Goal: Task Accomplishment & Management: Complete application form

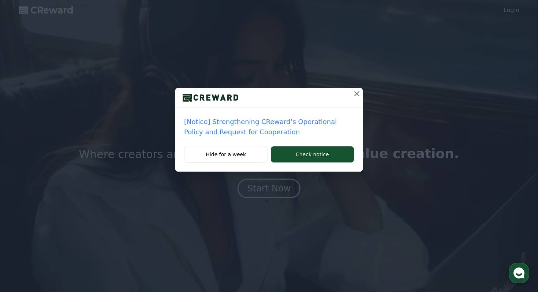
click at [356, 94] on icon at bounding box center [356, 93] width 9 height 9
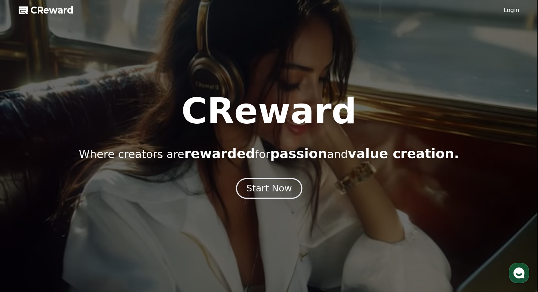
click at [265, 182] on button "Start Now" at bounding box center [269, 188] width 66 height 21
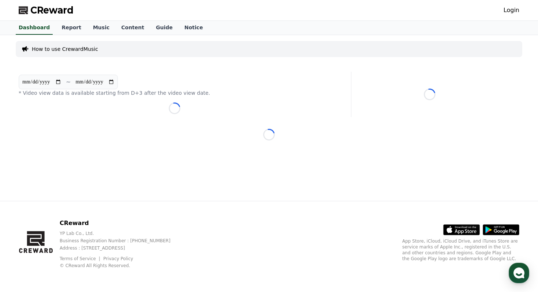
click at [241, 123] on div "**********" at bounding box center [269, 118] width 512 height 166
click at [508, 13] on link "Login" at bounding box center [511, 10] width 16 height 9
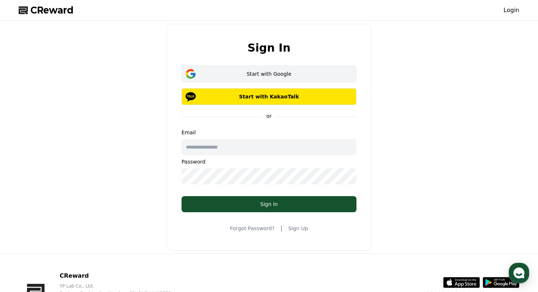
click at [288, 73] on div "Start with Google" at bounding box center [269, 73] width 154 height 7
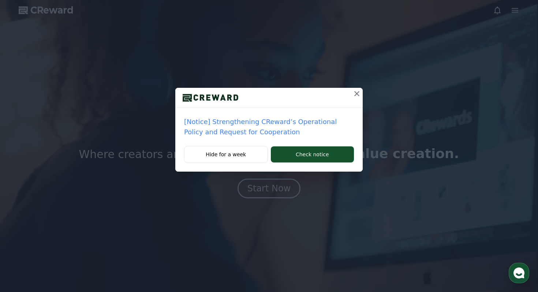
click at [355, 95] on icon at bounding box center [356, 93] width 9 height 9
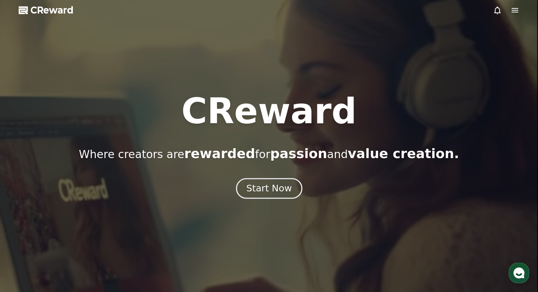
click at [260, 188] on div "Start Now" at bounding box center [268, 188] width 45 height 12
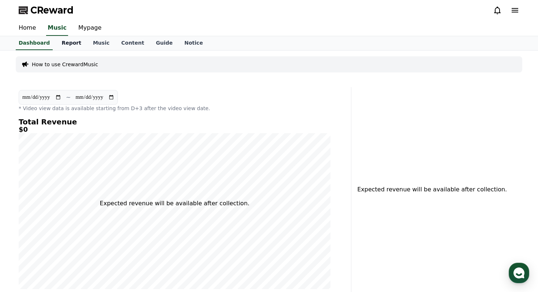
click at [64, 41] on link "Report" at bounding box center [71, 43] width 31 height 14
click at [42, 41] on link "Dashboard" at bounding box center [34, 43] width 43 height 14
click at [94, 43] on link "Music" at bounding box center [101, 43] width 28 height 14
click at [121, 43] on link "Content" at bounding box center [132, 43] width 35 height 14
click at [19, 26] on link "Home" at bounding box center [27, 27] width 29 height 15
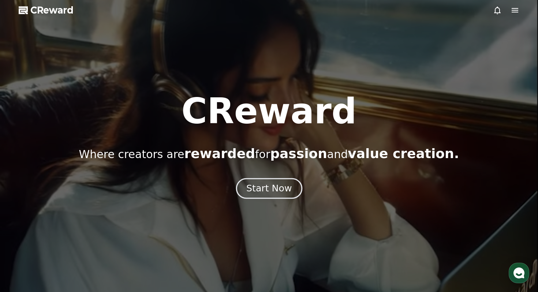
click at [270, 185] on div "Start Now" at bounding box center [268, 188] width 45 height 12
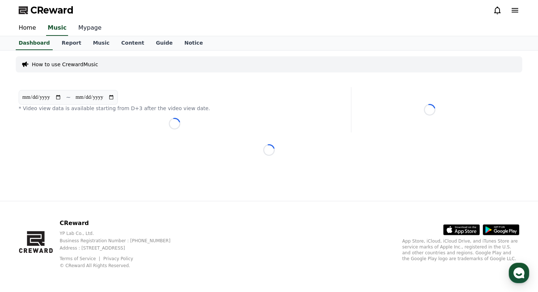
click at [80, 26] on link "Mypage" at bounding box center [89, 27] width 35 height 15
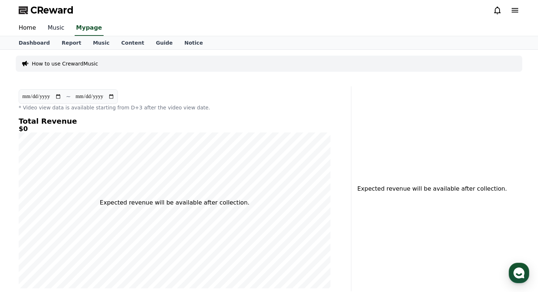
click at [56, 29] on link "Music" at bounding box center [56, 27] width 29 height 15
select select "**********"
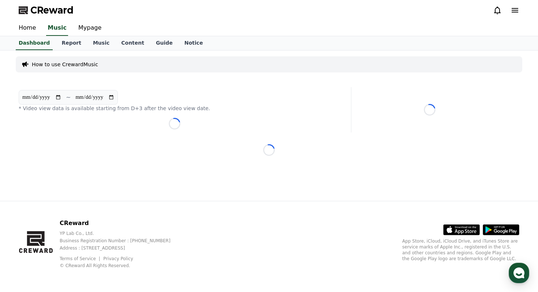
click at [56, 45] on link "Report" at bounding box center [71, 43] width 31 height 14
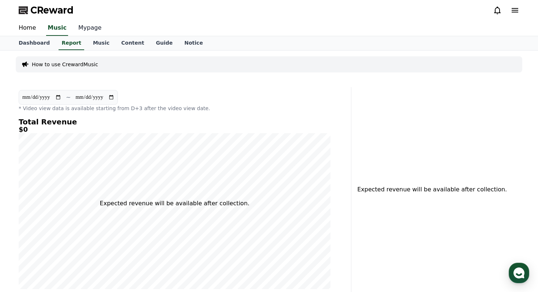
click at [87, 29] on link "Mypage" at bounding box center [89, 27] width 35 height 15
select select "**********"
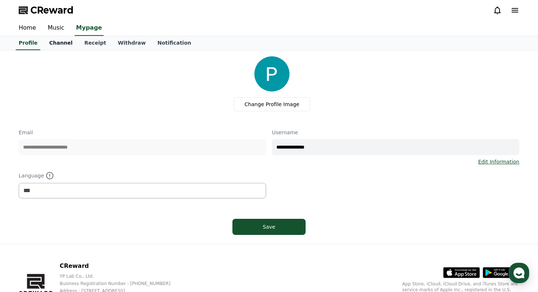
click at [58, 42] on link "Channel" at bounding box center [60, 43] width 35 height 14
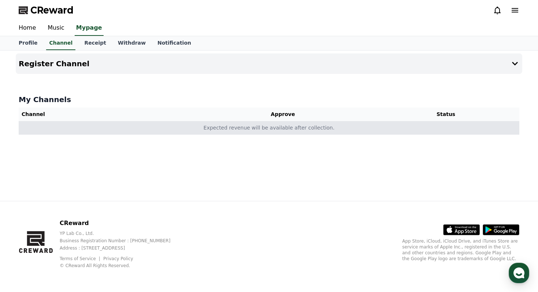
click at [252, 128] on td "Expected revenue will be available after collection." at bounding box center [269, 128] width 500 height 14
click at [324, 131] on td "Expected revenue will be available after collection." at bounding box center [269, 128] width 500 height 14
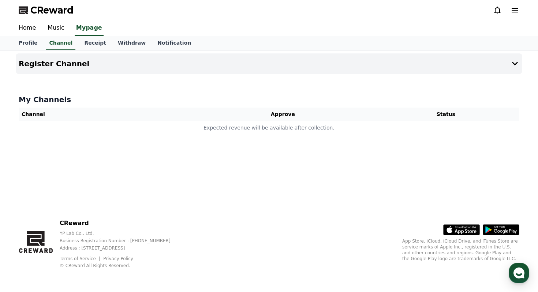
click at [517, 11] on icon at bounding box center [514, 10] width 9 height 9
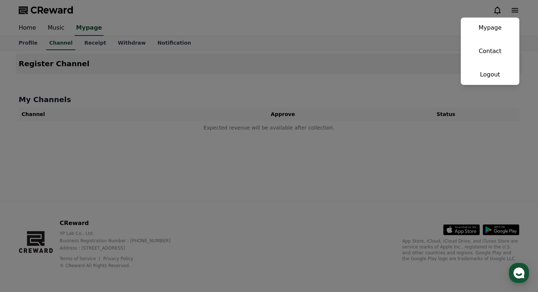
click at [517, 11] on button "close" at bounding box center [269, 146] width 538 height 292
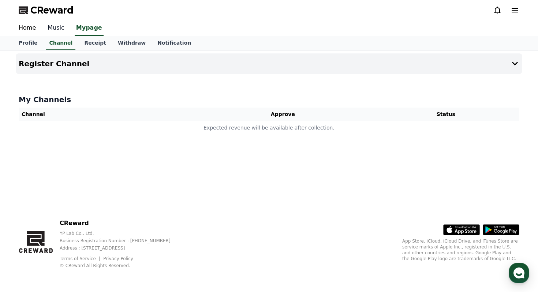
click at [49, 29] on link "Music" at bounding box center [56, 27] width 29 height 15
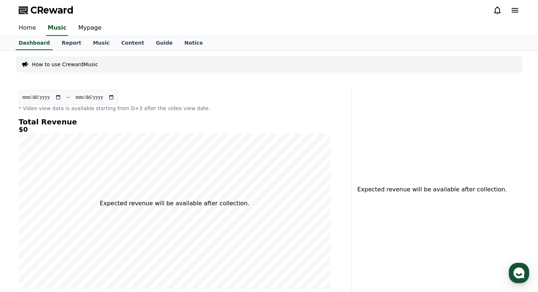
click at [29, 31] on link "Home" at bounding box center [27, 27] width 29 height 15
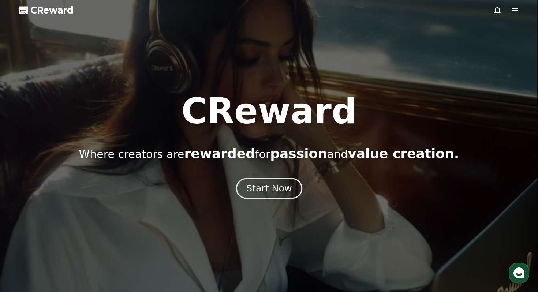
click at [251, 192] on div "Start Now" at bounding box center [268, 188] width 45 height 12
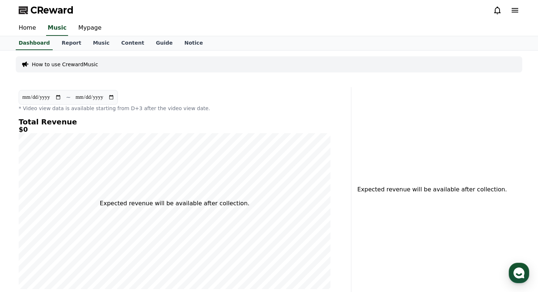
click at [54, 61] on p "How to use CrewardMusic" at bounding box center [65, 64] width 66 height 7
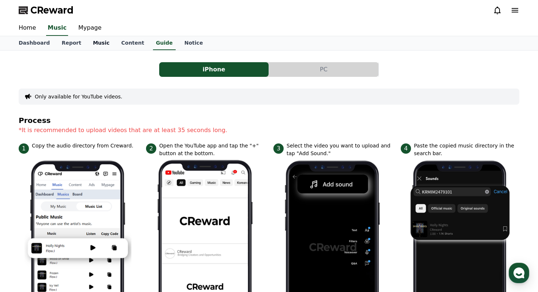
click at [104, 42] on link "Music" at bounding box center [101, 43] width 28 height 14
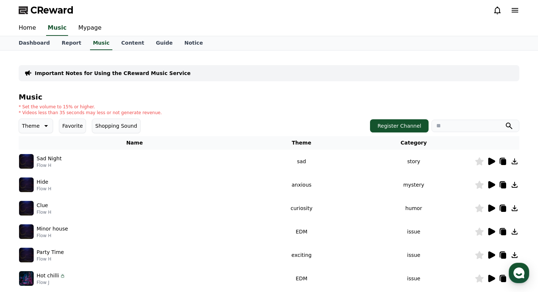
click at [325, 69] on div "Important Notes for Using the CReward Music Service" at bounding box center [269, 73] width 500 height 16
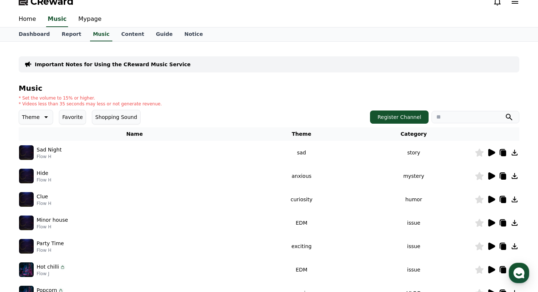
click at [490, 152] on icon at bounding box center [491, 152] width 7 height 7
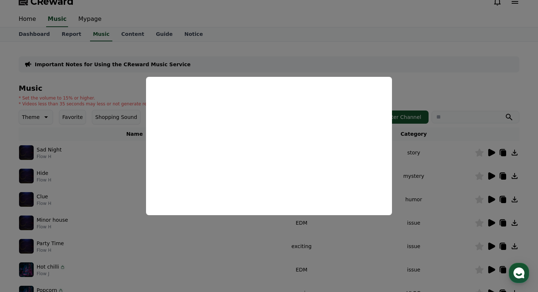
click at [399, 48] on button "close modal" at bounding box center [269, 146] width 538 height 292
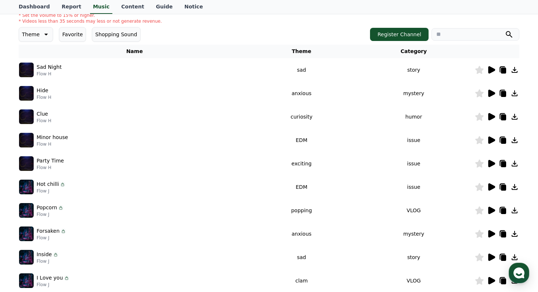
scroll to position [98, 0]
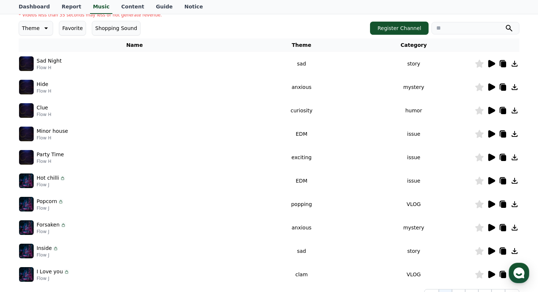
click at [493, 203] on icon at bounding box center [491, 203] width 7 height 7
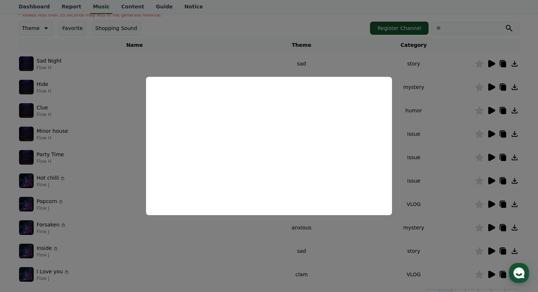
click at [428, 158] on button "close modal" at bounding box center [269, 146] width 538 height 292
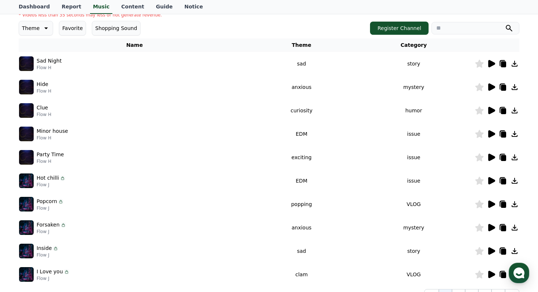
click at [488, 227] on icon at bounding box center [490, 227] width 9 height 9
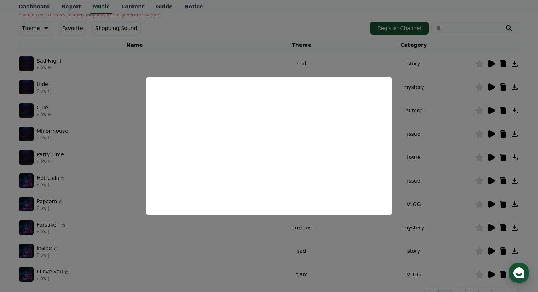
click at [268, 254] on button "close modal" at bounding box center [269, 146] width 538 height 292
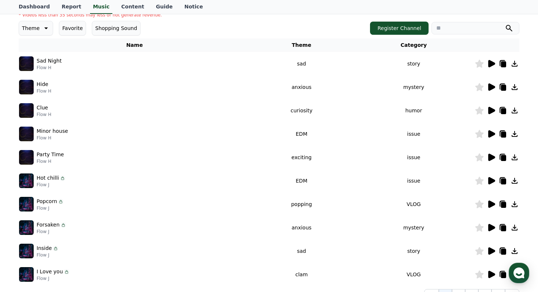
click at [489, 181] on icon at bounding box center [491, 180] width 7 height 7
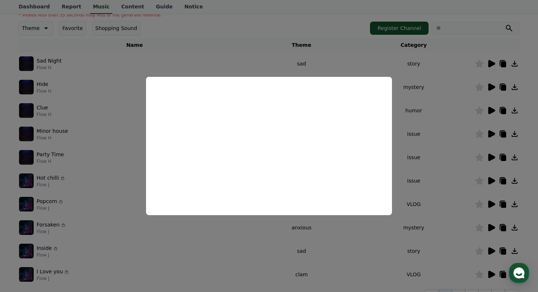
click at [428, 173] on button "close modal" at bounding box center [269, 146] width 538 height 292
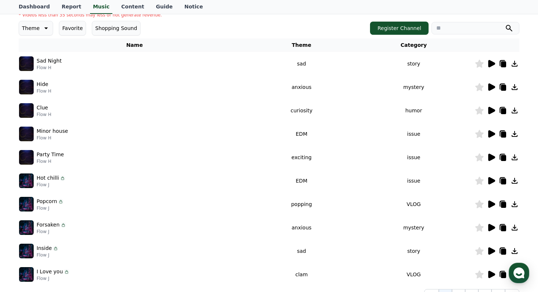
click at [488, 132] on icon at bounding box center [490, 133] width 9 height 9
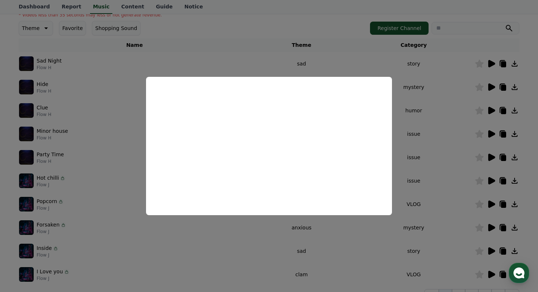
click at [452, 148] on button "close modal" at bounding box center [269, 146] width 538 height 292
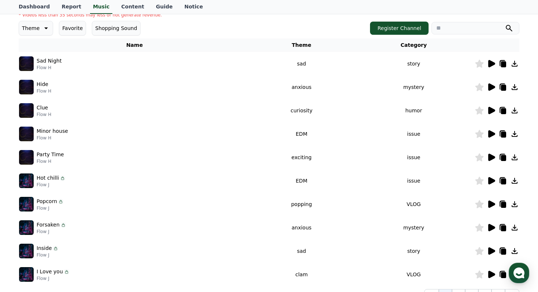
click at [452, 148] on td "issue" at bounding box center [414, 157] width 122 height 23
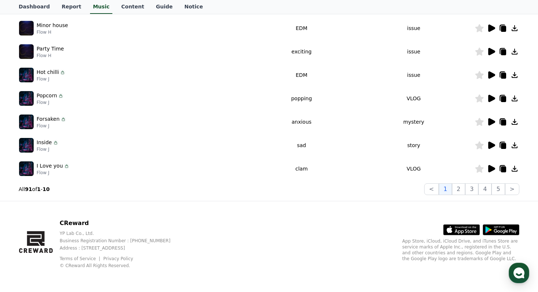
click at [488, 170] on icon at bounding box center [491, 168] width 7 height 7
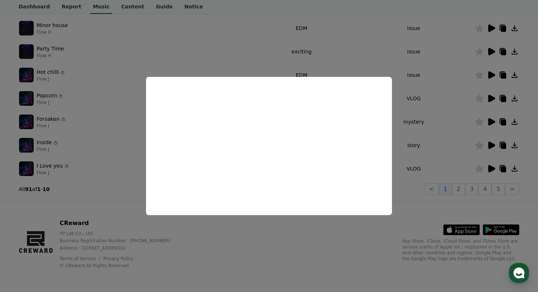
click at [446, 175] on button "close modal" at bounding box center [269, 146] width 538 height 292
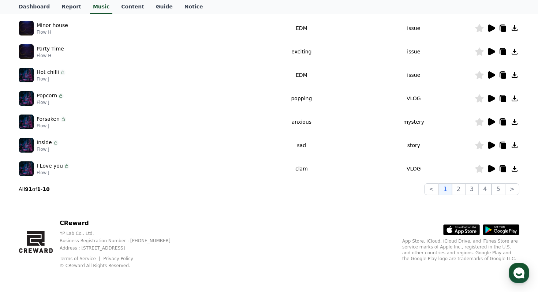
click at [501, 169] on icon at bounding box center [503, 169] width 5 height 6
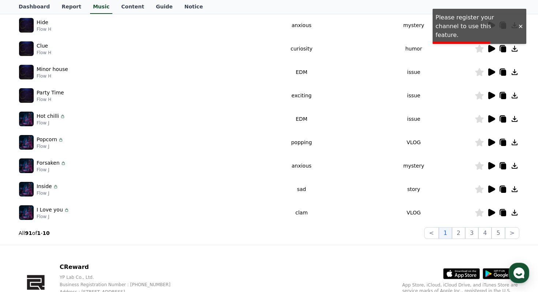
scroll to position [0, 0]
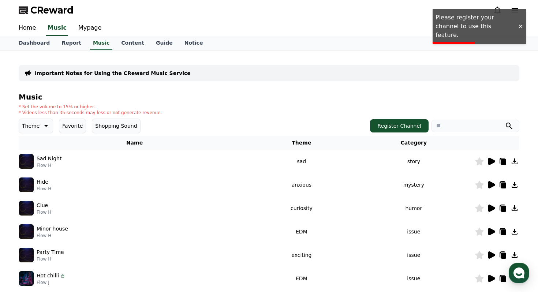
click at [466, 31] on div "Home Music Mypage" at bounding box center [269, 27] width 512 height 15
click at [470, 20] on div "Home Music Mypage" at bounding box center [269, 27] width 512 height 15
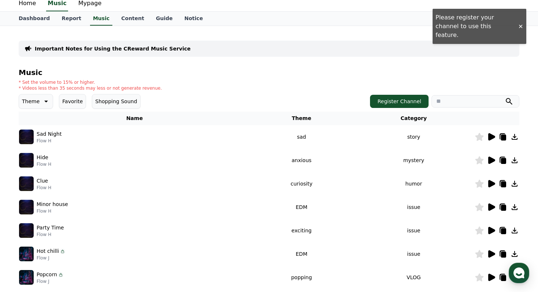
scroll to position [30, 0]
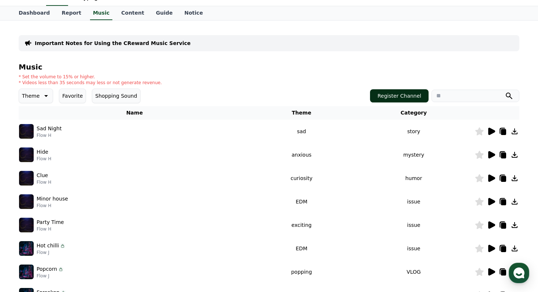
click at [394, 98] on button "Register Channel" at bounding box center [399, 95] width 59 height 13
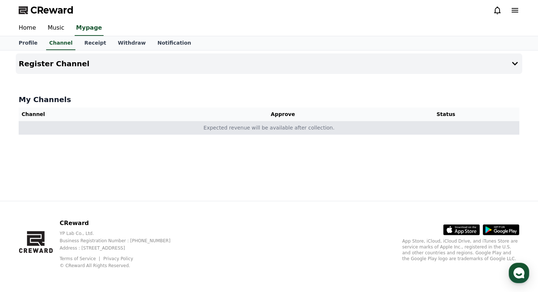
click at [285, 124] on td "Expected revenue will be available after collection." at bounding box center [269, 128] width 500 height 14
click at [282, 124] on td "Expected revenue will be available after collection." at bounding box center [269, 128] width 500 height 14
click at [159, 125] on td "Expected revenue will be available after collection." at bounding box center [269, 128] width 500 height 14
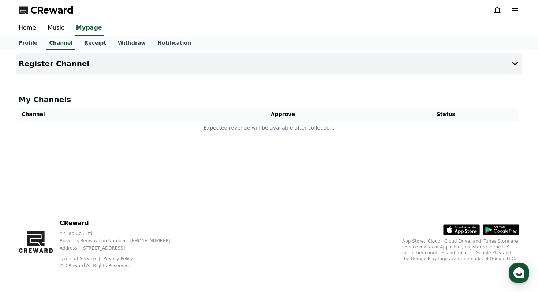
click at [151, 113] on th "Channel" at bounding box center [106, 115] width 174 height 14
click at [55, 71] on button "Register Channel" at bounding box center [269, 63] width 506 height 20
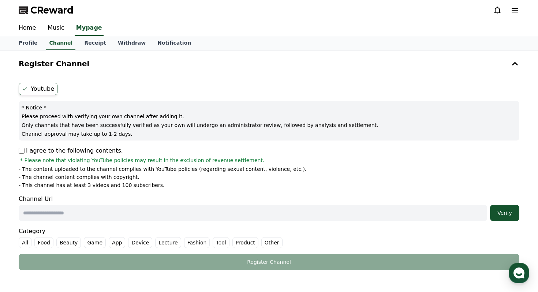
click at [36, 88] on label "Youtube" at bounding box center [38, 89] width 39 height 12
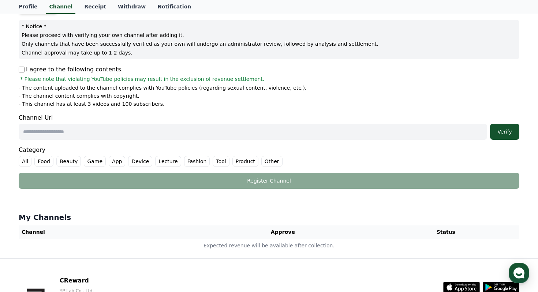
scroll to position [82, 0]
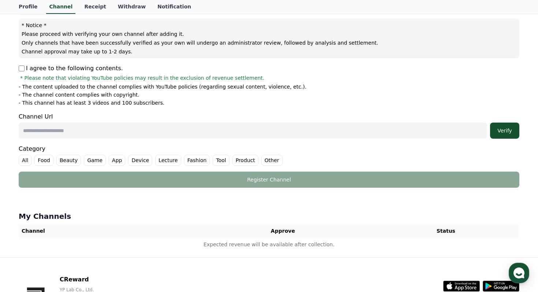
click at [266, 161] on label "Other" at bounding box center [271, 160] width 21 height 11
click at [70, 132] on input "text" at bounding box center [253, 131] width 468 height 16
paste input "**********"
type input "**********"
click at [153, 190] on div "**********" at bounding box center [269, 93] width 506 height 193
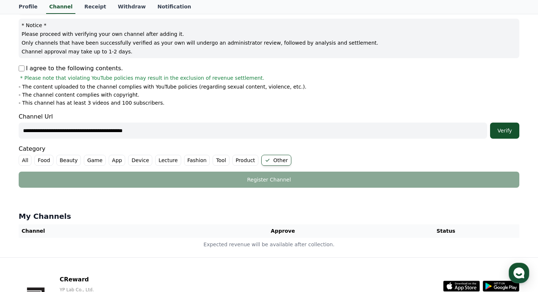
scroll to position [89, 0]
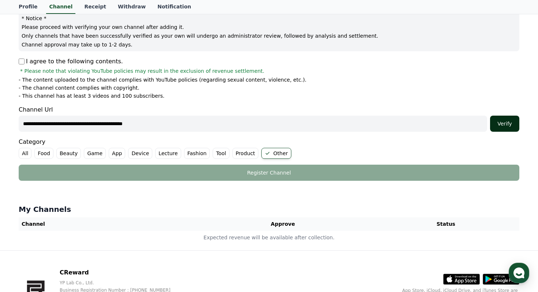
click at [499, 126] on div "Verify" at bounding box center [504, 123] width 23 height 7
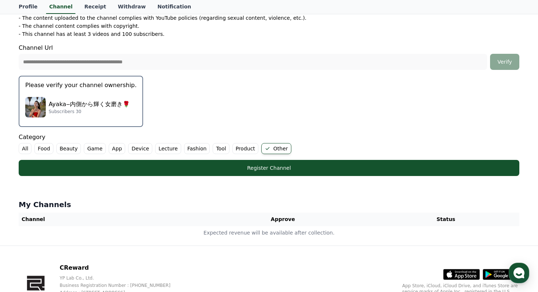
scroll to position [157, 0]
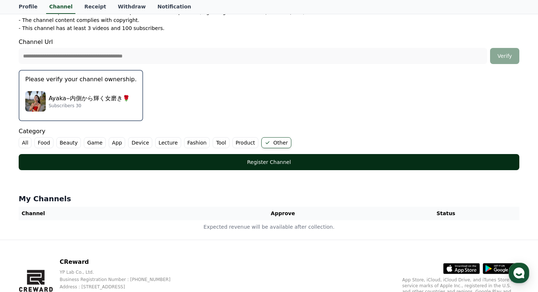
click at [229, 160] on div "Register Channel" at bounding box center [268, 161] width 471 height 7
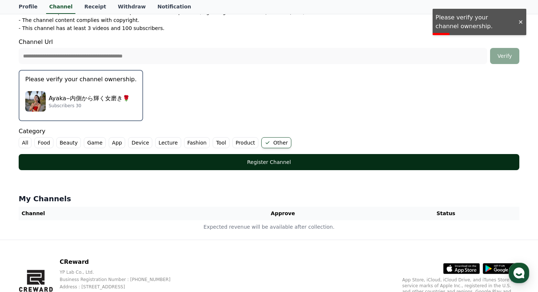
click at [216, 163] on div "Register Channel" at bounding box center [268, 161] width 471 height 7
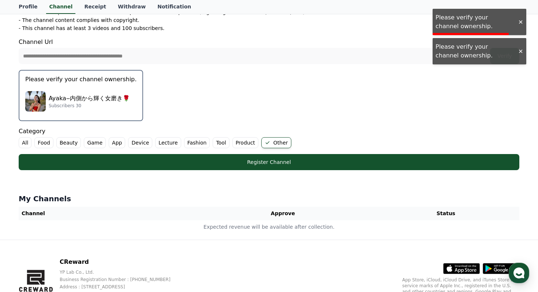
click at [100, 111] on div "Ayaka‒内側から輝く女磨き🌹 Subscribers 30" at bounding box center [80, 101] width 111 height 29
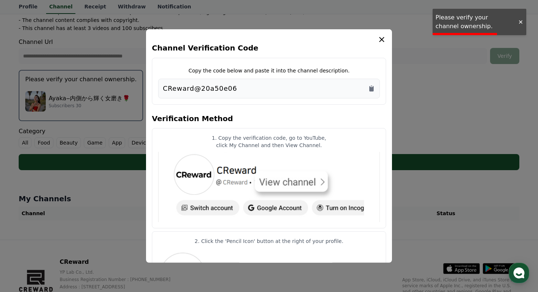
click at [100, 111] on button "close modal" at bounding box center [269, 146] width 538 height 292
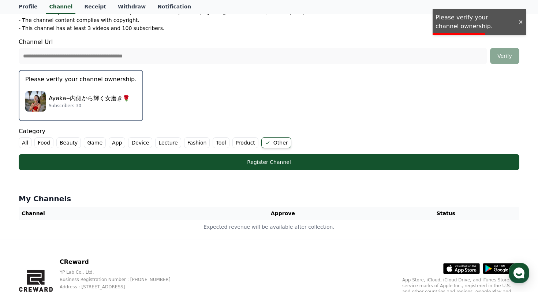
click at [100, 111] on div "Ayaka‒内側から輝く女磨き🌹 Subscribers 30" at bounding box center [80, 101] width 111 height 29
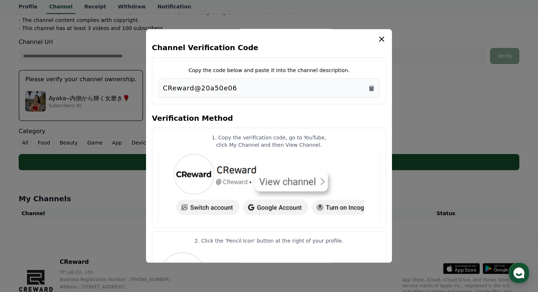
scroll to position [0, 0]
click at [370, 89] on icon "Copy to clipboard" at bounding box center [371, 88] width 4 height 5
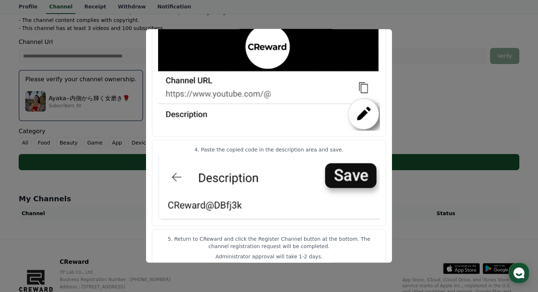
scroll to position [365, 0]
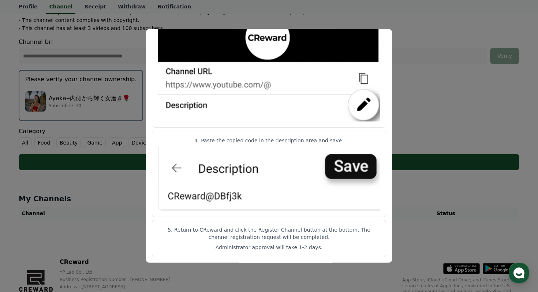
click at [420, 170] on button "close modal" at bounding box center [269, 146] width 538 height 292
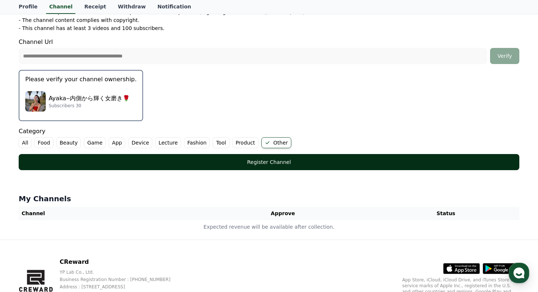
click at [244, 164] on div "Register Channel" at bounding box center [268, 161] width 471 height 7
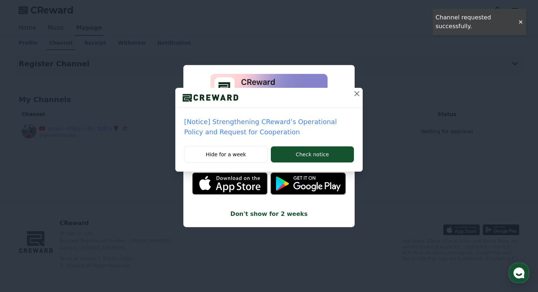
click at [355, 95] on icon at bounding box center [356, 93] width 5 height 5
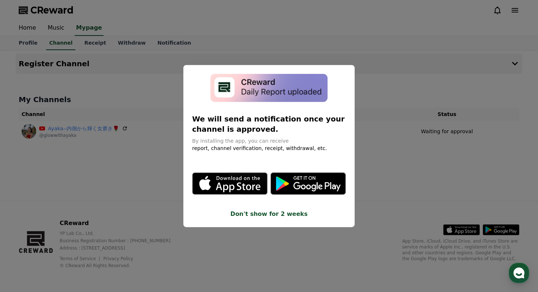
click at [388, 126] on button "close modal" at bounding box center [269, 146] width 538 height 292
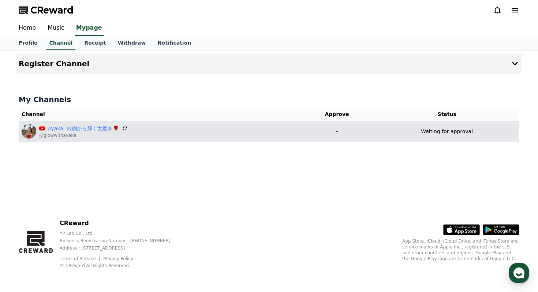
click at [299, 135] on td "Ayaka‒内側から輝く女磨き🌹 @glowwithayaka" at bounding box center [159, 131] width 281 height 20
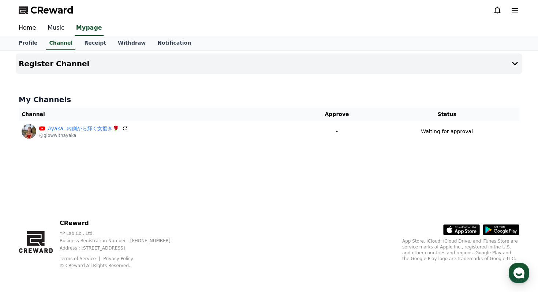
click at [51, 26] on link "Music" at bounding box center [56, 27] width 29 height 15
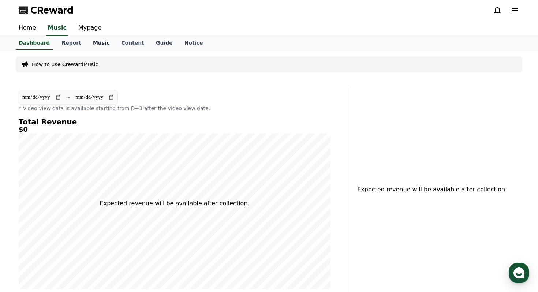
click at [94, 43] on link "Music" at bounding box center [101, 43] width 28 height 14
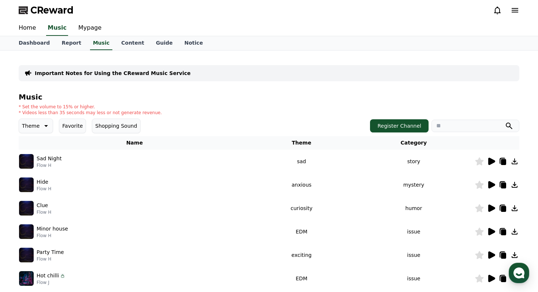
scroll to position [203, 0]
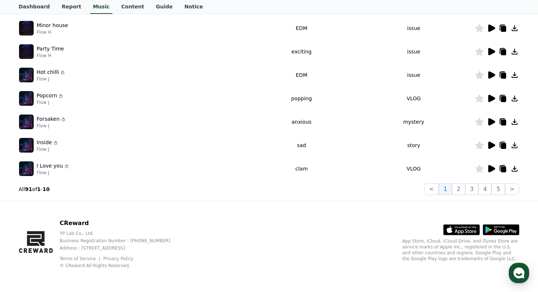
click at [368, 168] on td "VLOG" at bounding box center [414, 168] width 122 height 23
click at [435, 171] on td "VLOG" at bounding box center [414, 168] width 122 height 23
click at [488, 168] on icon at bounding box center [491, 168] width 7 height 7
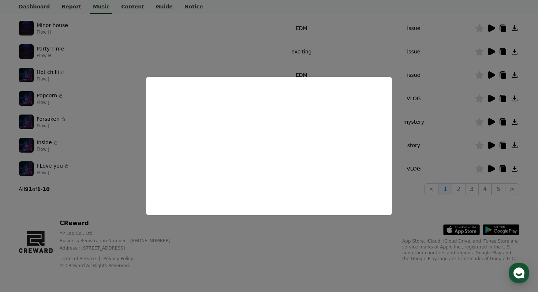
click at [409, 123] on button "close modal" at bounding box center [269, 146] width 538 height 292
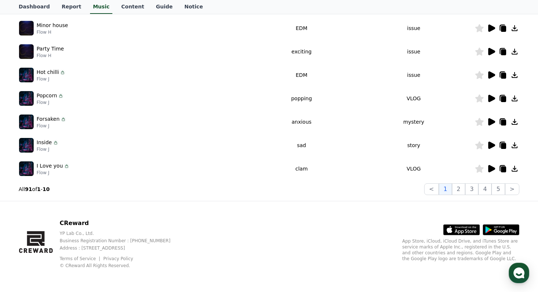
click at [505, 170] on icon at bounding box center [503, 169] width 5 height 6
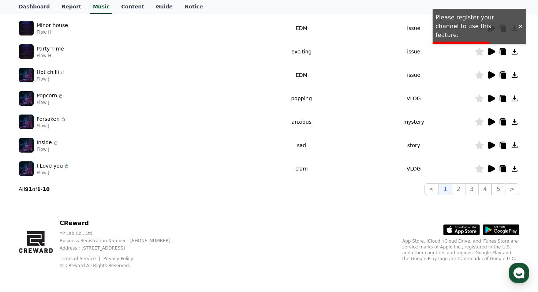
click at [489, 19] on td at bounding box center [496, 27] width 45 height 23
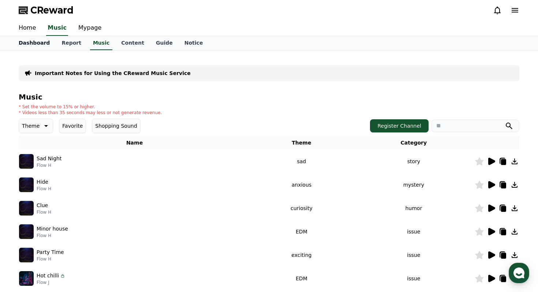
click at [34, 46] on link "Dashboard" at bounding box center [34, 43] width 43 height 14
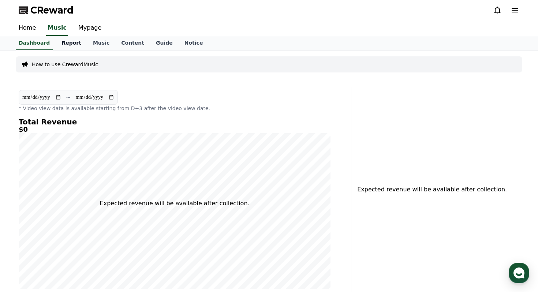
click at [69, 44] on link "Report" at bounding box center [71, 43] width 31 height 14
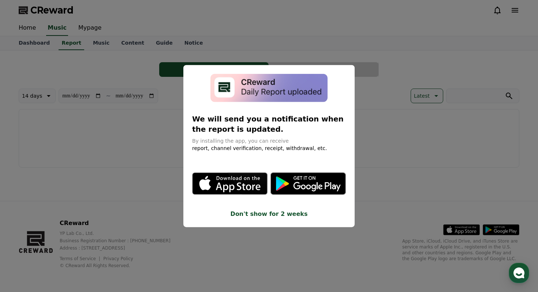
click at [96, 44] on button "close modal" at bounding box center [269, 146] width 538 height 292
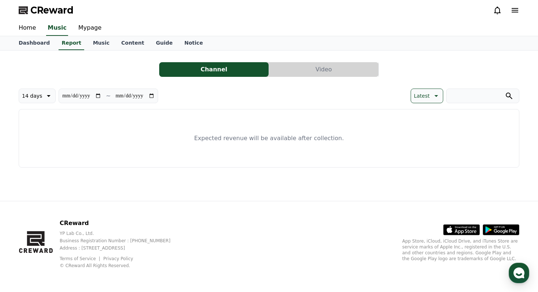
click at [96, 44] on link "Music" at bounding box center [101, 43] width 28 height 14
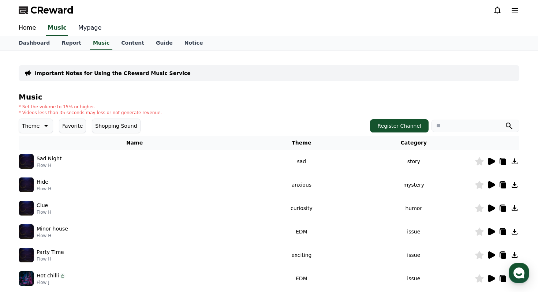
click at [84, 31] on link "Mypage" at bounding box center [89, 27] width 35 height 15
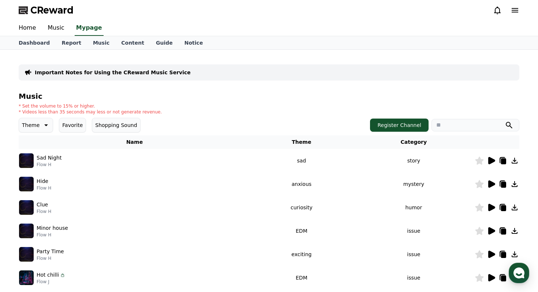
select select "**********"
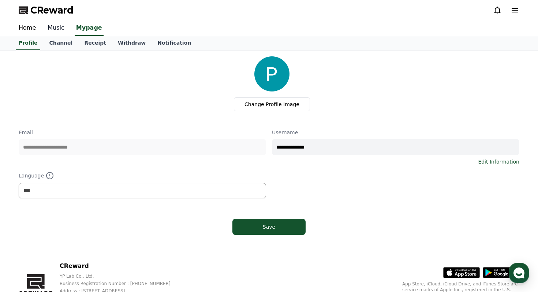
click at [58, 28] on link "Music" at bounding box center [56, 27] width 29 height 15
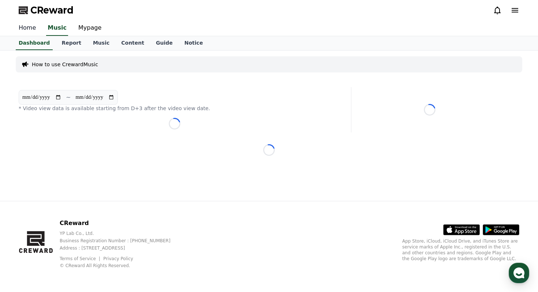
click at [28, 27] on link "Home" at bounding box center [27, 27] width 29 height 15
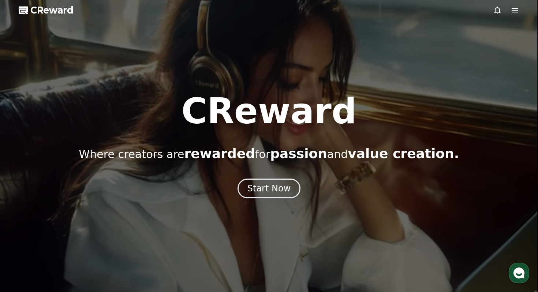
click at [52, 12] on span "CReward" at bounding box center [51, 10] width 43 height 12
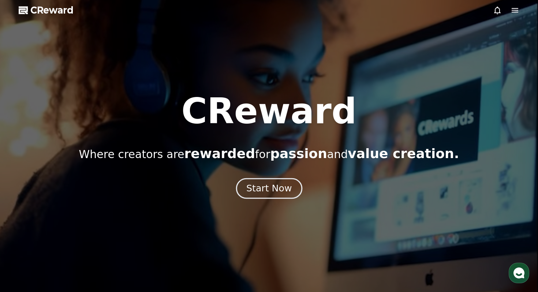
click at [254, 181] on button "Start Now" at bounding box center [269, 188] width 66 height 21
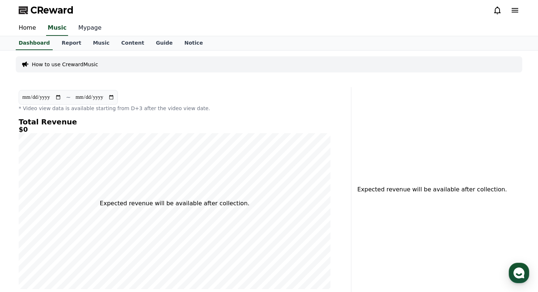
click at [80, 30] on link "Mypage" at bounding box center [89, 27] width 35 height 15
click at [55, 28] on link "Music" at bounding box center [56, 27] width 29 height 15
select select "**********"
click at [90, 31] on link "Mypage" at bounding box center [89, 27] width 35 height 15
select select "**********"
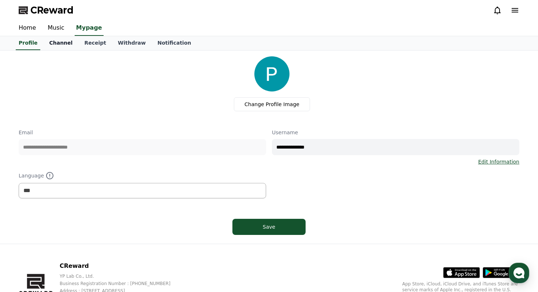
click at [65, 42] on link "Channel" at bounding box center [60, 43] width 35 height 14
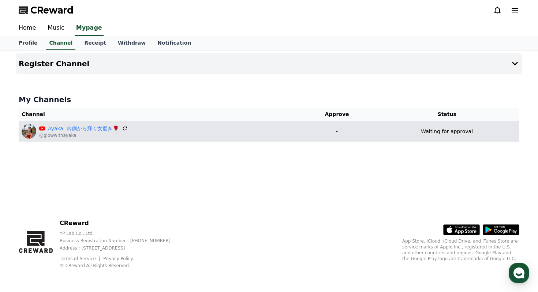
click at [129, 130] on div "Ayaka‒内側から輝く女磨き🌹 @glowwithayaka" at bounding box center [159, 131] width 275 height 15
click at [84, 128] on link "Ayaka‒内側から輝く女磨き🌹" at bounding box center [83, 129] width 71 height 8
